Goal: Information Seeking & Learning: Learn about a topic

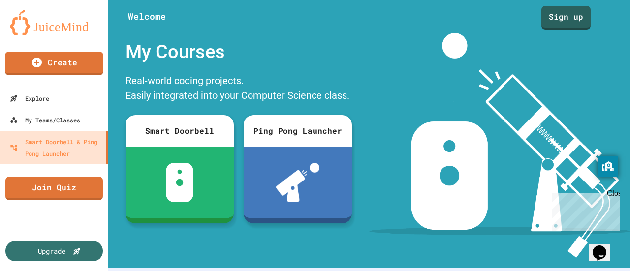
click at [267, 72] on div "Real-world coding projects. Easily integrated into your Computer Science class." at bounding box center [239, 89] width 236 height 37
click at [580, 21] on link "Sign up" at bounding box center [565, 16] width 49 height 25
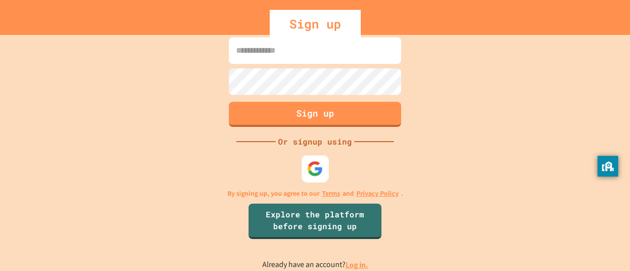
click at [315, 159] on div at bounding box center [315, 169] width 27 height 27
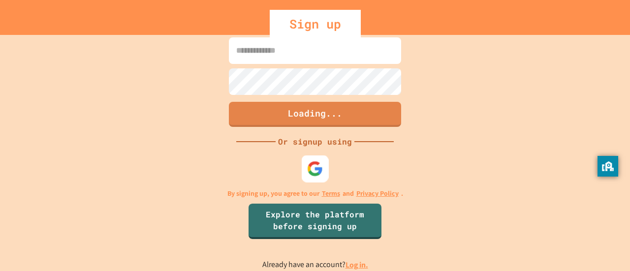
click at [319, 170] on img at bounding box center [315, 169] width 16 height 16
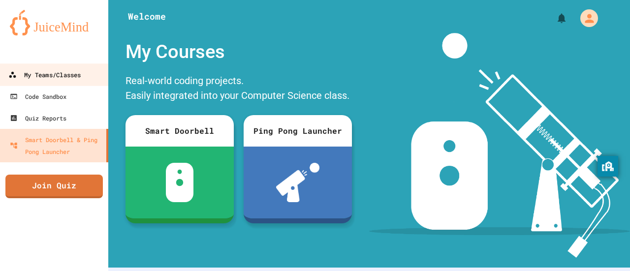
click at [45, 71] on div "My Teams/Classes" at bounding box center [44, 75] width 72 height 12
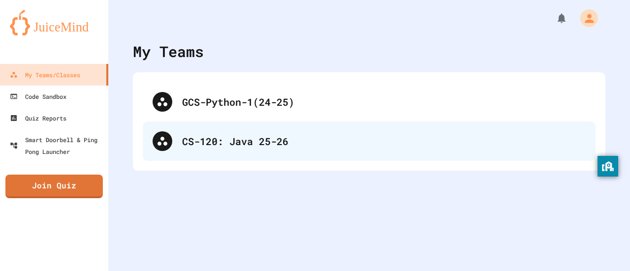
click at [221, 136] on div "CS-120: Java 25-26" at bounding box center [384, 141] width 404 height 15
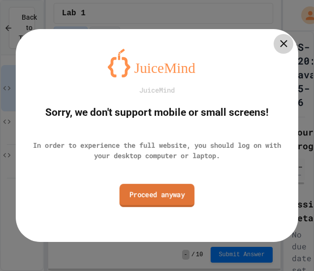
click at [163, 186] on link "Proceed anyway" at bounding box center [157, 195] width 75 height 23
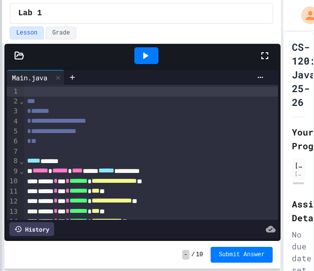
click at [0, 163] on html "**********" at bounding box center [157, 135] width 314 height 271
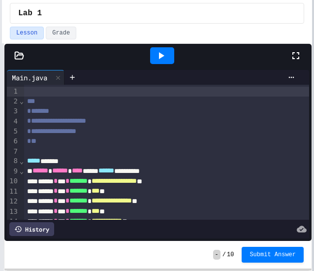
click at [314, 121] on html "**********" at bounding box center [157, 135] width 314 height 271
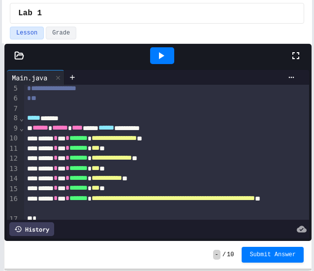
click at [163, 59] on icon at bounding box center [161, 56] width 12 height 12
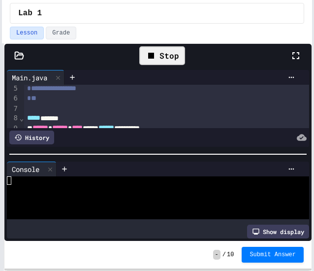
drag, startPoint x: 245, startPoint y: 143, endPoint x: 81, endPoint y: 159, distance: 165.1
click at [81, 161] on div at bounding box center [178, 168] width 243 height 15
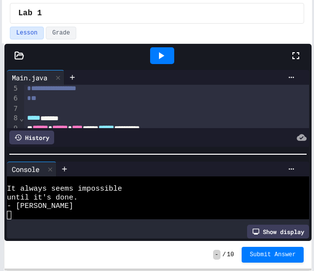
scroll to position [0, 0]
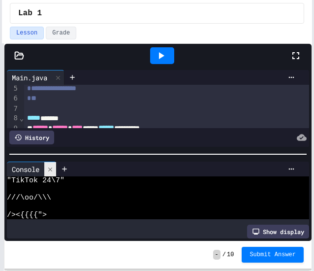
click at [49, 166] on icon at bounding box center [50, 169] width 7 height 7
